Goal: Learn about a topic

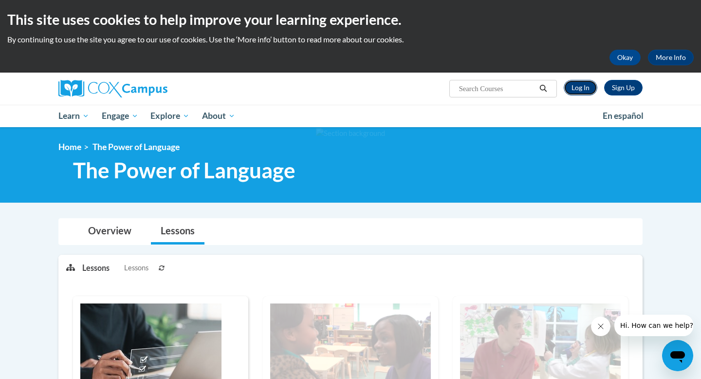
click at [572, 88] on link "Log In" at bounding box center [580, 88] width 34 height 16
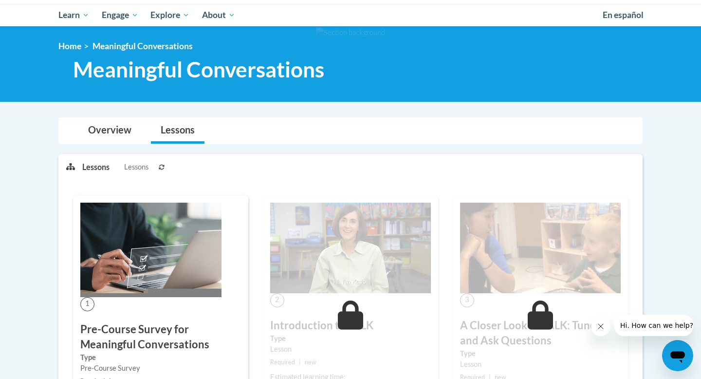
scroll to position [72, 0]
